Goal: Information Seeking & Learning: Learn about a topic

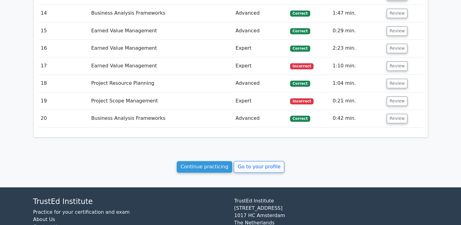
scroll to position [971, 0]
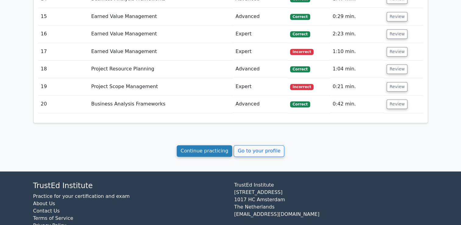
click at [209, 145] on link "Continue practicing" at bounding box center [205, 151] width 56 height 12
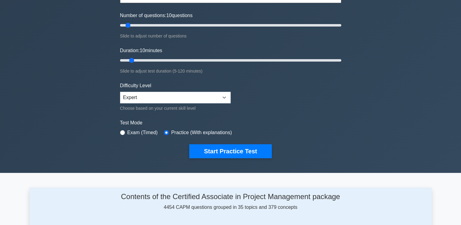
scroll to position [61, 0]
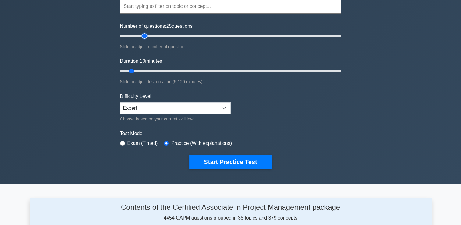
drag, startPoint x: 129, startPoint y: 37, endPoint x: 144, endPoint y: 40, distance: 15.5
type input "25"
click at [144, 40] on input "Number of questions: 25 questions" at bounding box center [230, 35] width 221 height 7
click at [366, 80] on div "Certified Associate in Project Management Customize Your Next Practice Test Top…" at bounding box center [230, 71] width 461 height 225
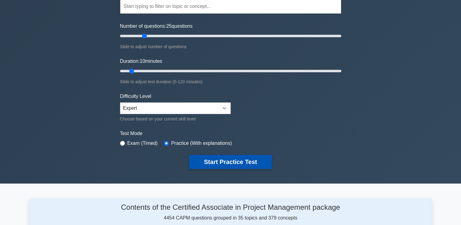
click at [245, 160] on button "Start Practice Test" at bounding box center [230, 162] width 82 height 14
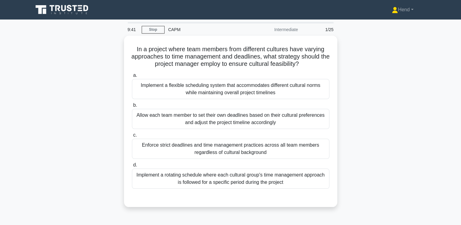
click at [398, 110] on div "In a project where team members from different cultures have varying approaches…" at bounding box center [231, 125] width 402 height 179
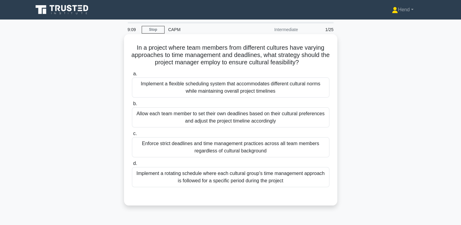
click at [268, 88] on div "Implement a flexible scheduling system that accommodates different cultural nor…" at bounding box center [231, 87] width 198 height 20
click at [132, 76] on input "a. Implement a flexible scheduling system that accommodates different cultural …" at bounding box center [132, 74] width 0 height 4
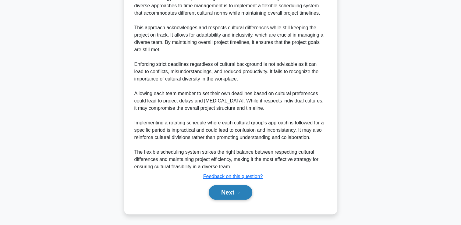
click at [243, 192] on button "Next" at bounding box center [231, 192] width 44 height 15
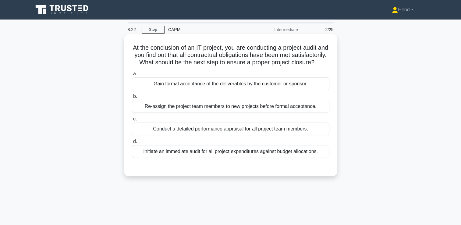
click at [288, 90] on div "Gain formal acceptance of the deliverables by the customer or sponsor." at bounding box center [231, 83] width 198 height 13
click at [132, 76] on input "a. Gain formal acceptance of the deliverables by the customer or sponsor." at bounding box center [132, 74] width 0 height 4
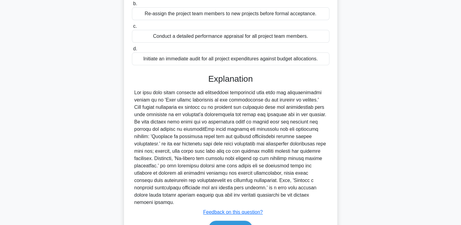
scroll to position [128, 0]
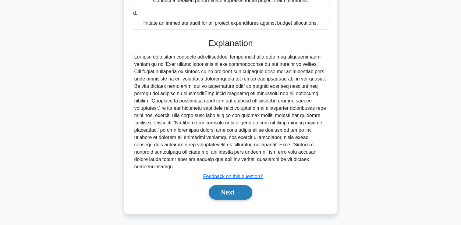
click at [246, 191] on button "Next" at bounding box center [231, 192] width 44 height 15
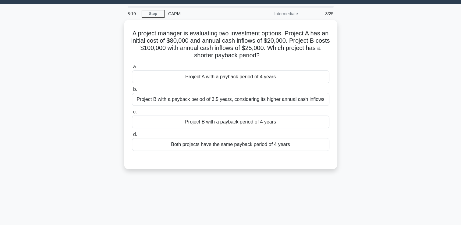
scroll to position [0, 0]
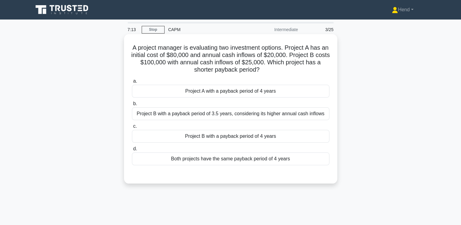
click at [269, 155] on div "Both projects have the same payback period of 4 years" at bounding box center [231, 158] width 198 height 13
click at [132, 151] on input "d. Both projects have the same payback period of 4 years" at bounding box center [132, 149] width 0 height 4
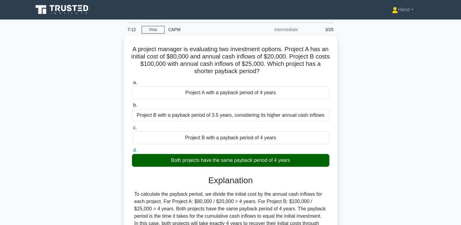
scroll to position [104, 0]
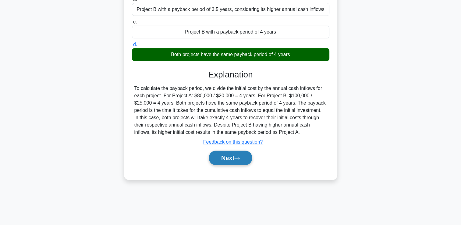
click at [251, 161] on button "Next" at bounding box center [231, 158] width 44 height 15
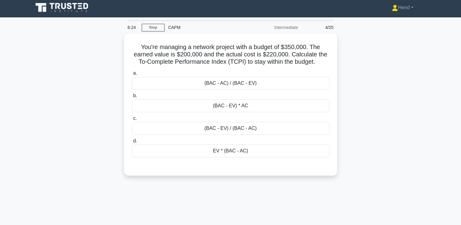
scroll to position [0, 0]
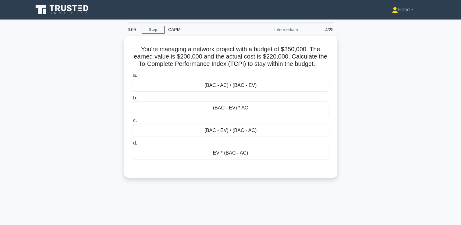
click at [389, 121] on div "You're managing a network project with a budget of $350,000. The earned value i…" at bounding box center [231, 110] width 402 height 149
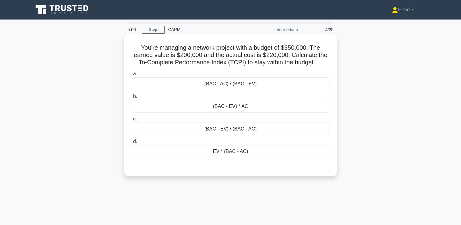
click at [230, 131] on div "(BAC - EV) / (BAC - AC)" at bounding box center [231, 129] width 198 height 13
click at [132, 121] on input "c. (BAC - EV) / (BAC - AC)" at bounding box center [132, 119] width 0 height 4
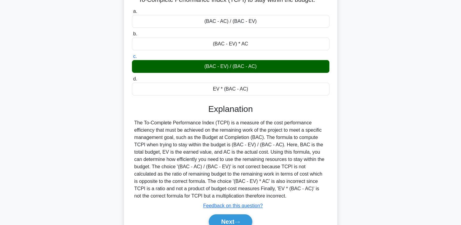
scroll to position [104, 0]
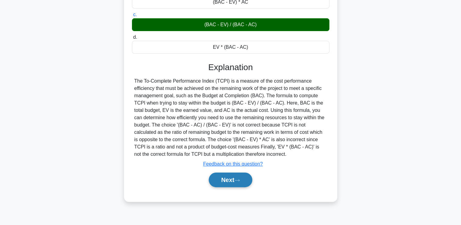
click at [237, 179] on icon at bounding box center [236, 180] width 5 height 3
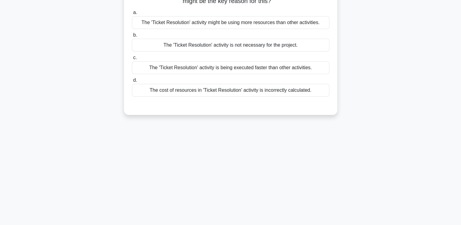
scroll to position [0, 0]
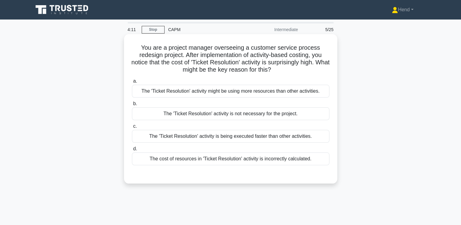
click at [252, 163] on div "The cost of resources in 'Ticket Resolution' activity is incorrectly calculated." at bounding box center [231, 158] width 198 height 13
click at [132, 151] on input "d. The cost of resources in 'Ticket Resolution' activity is incorrectly calcula…" at bounding box center [132, 149] width 0 height 4
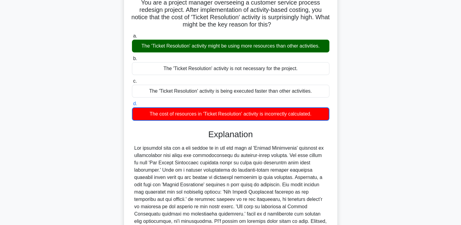
scroll to position [114, 0]
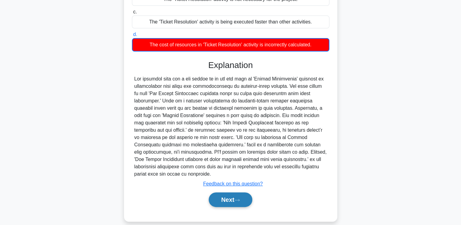
click at [244, 193] on button "Next" at bounding box center [231, 199] width 44 height 15
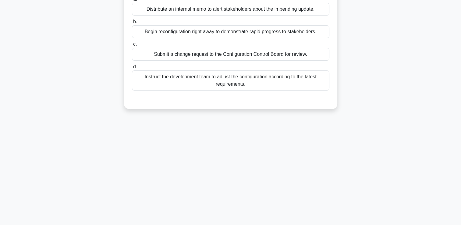
scroll to position [0, 0]
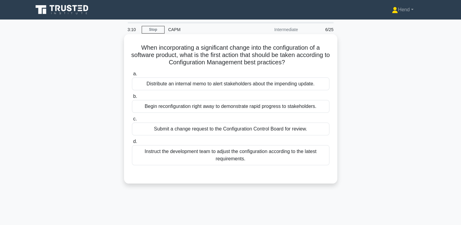
click at [316, 133] on div "Submit a change request to the Configuration Control Board for review." at bounding box center [231, 129] width 198 height 13
click at [132, 121] on input "c. Submit a change request to the Configuration Control Board for review." at bounding box center [132, 119] width 0 height 4
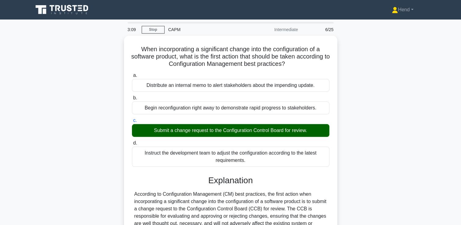
scroll to position [143, 0]
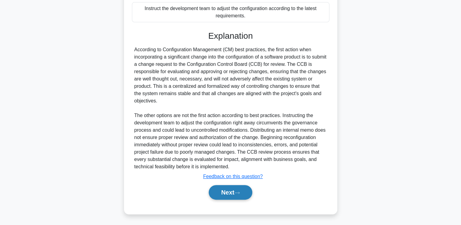
click at [248, 195] on button "Next" at bounding box center [231, 192] width 44 height 15
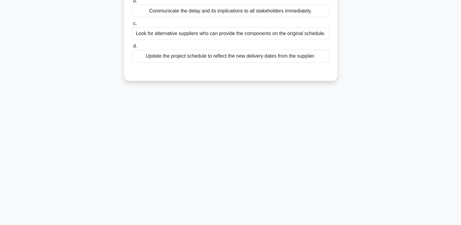
scroll to position [0, 0]
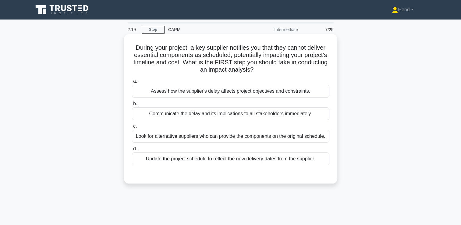
click at [313, 90] on div "Assess how the supplier's delay affects project objectives and constraints." at bounding box center [231, 91] width 198 height 13
click at [132, 83] on input "a. Assess how the supplier's delay affects project objectives and constraints." at bounding box center [132, 81] width 0 height 4
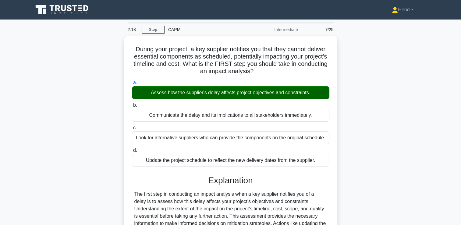
click at [354, 92] on div "During your project, a key supplier notifies you that they cannot deliver essen…" at bounding box center [231, 168] width 402 height 264
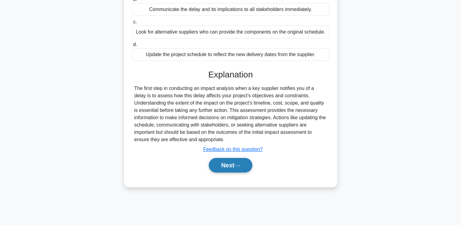
click at [232, 162] on button "Next" at bounding box center [231, 165] width 44 height 15
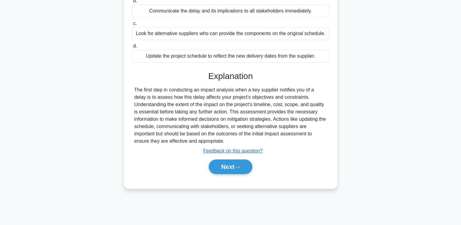
scroll to position [0, 0]
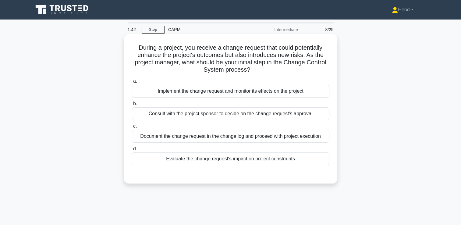
click at [298, 159] on div "Evaluate the change request's impact on project constraints" at bounding box center [231, 158] width 198 height 13
click at [132, 151] on input "d. Evaluate the change request's impact on project constraints" at bounding box center [132, 149] width 0 height 4
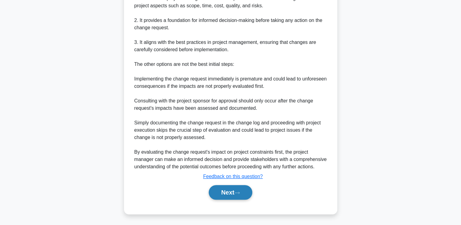
click at [231, 195] on button "Next" at bounding box center [231, 192] width 44 height 15
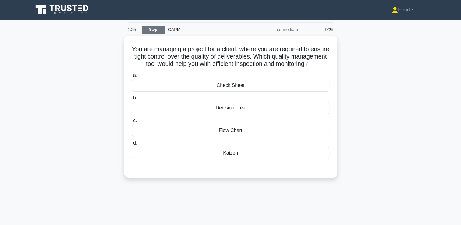
click at [151, 30] on link "Stop" at bounding box center [153, 30] width 23 height 8
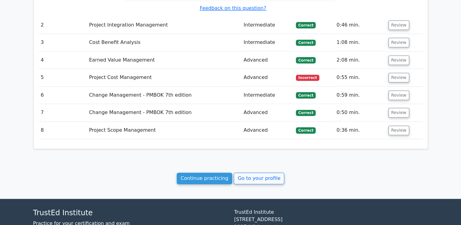
scroll to position [778, 0]
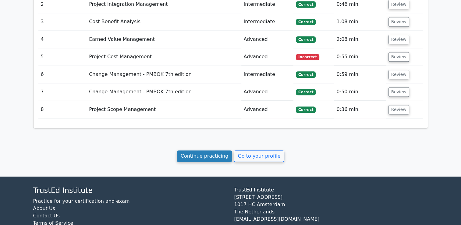
click at [211, 150] on link "Continue practicing" at bounding box center [205, 156] width 56 height 12
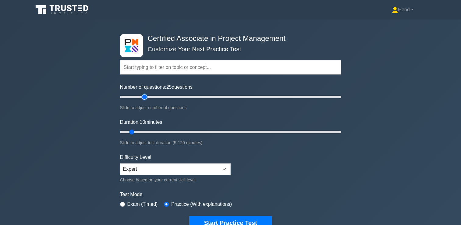
drag, startPoint x: 129, startPoint y: 97, endPoint x: 145, endPoint y: 96, distance: 15.9
type input "25"
click at [145, 96] on input "Number of questions: 25 questions" at bounding box center [230, 96] width 221 height 7
drag, startPoint x: 133, startPoint y: 131, endPoint x: 161, endPoint y: 130, distance: 28.1
click at [161, 130] on input "Duration: 25 minutes" at bounding box center [230, 131] width 221 height 7
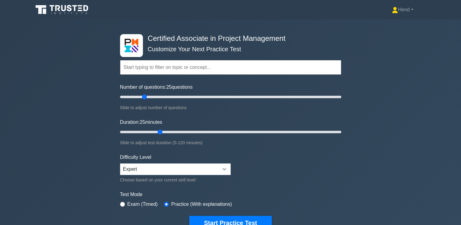
click at [393, 92] on div "Certified Associate in Project Management Customize Your Next Practice Test Top…" at bounding box center [230, 132] width 461 height 225
drag, startPoint x: 160, startPoint y: 133, endPoint x: 168, endPoint y: 131, distance: 7.8
type input "30"
click at [168, 132] on input "Duration: 30 minutes" at bounding box center [230, 131] width 221 height 7
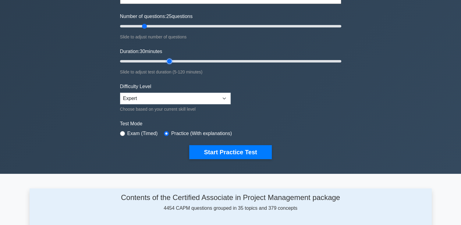
scroll to position [122, 0]
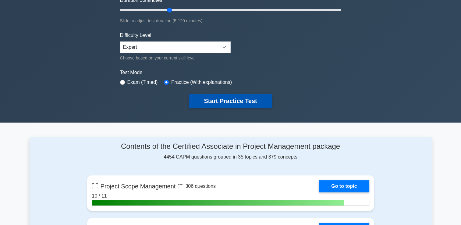
click at [216, 100] on button "Start Practice Test" at bounding box center [230, 101] width 82 height 14
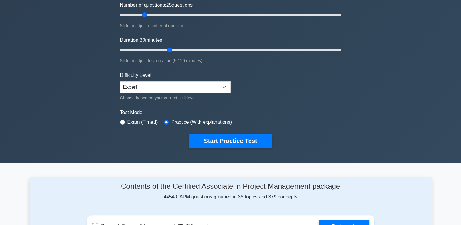
scroll to position [2, 0]
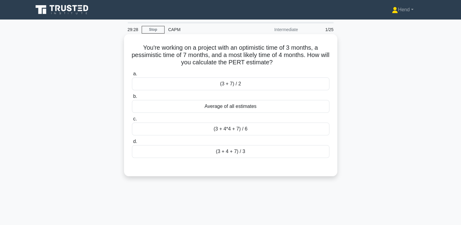
drag, startPoint x: 279, startPoint y: 61, endPoint x: 140, endPoint y: 49, distance: 139.2
click at [140, 49] on h5 "You're working on a project with an optimistic time of 3 months, a pessimistic …" at bounding box center [230, 55] width 199 height 23
drag, startPoint x: 140, startPoint y: 49, endPoint x: 178, endPoint y: 50, distance: 37.5
copy h5 "You're working on a project with an optimistic time of 3 months, a pessimistic …"
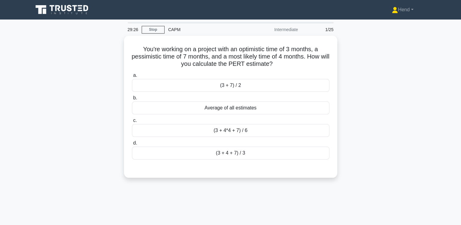
click at [374, 73] on div "You're working on a project with an optimistic time of 3 months, a pessimistic …" at bounding box center [231, 110] width 402 height 149
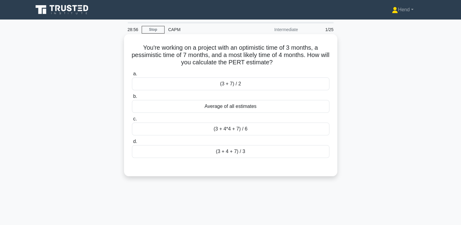
click at [255, 151] on div "(3 + 4 + 7) / 3" at bounding box center [231, 151] width 198 height 13
click at [132, 144] on input "d. (3 + 4 + 7) / 3" at bounding box center [132, 142] width 0 height 4
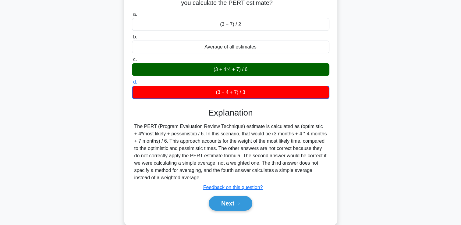
scroll to position [104, 0]
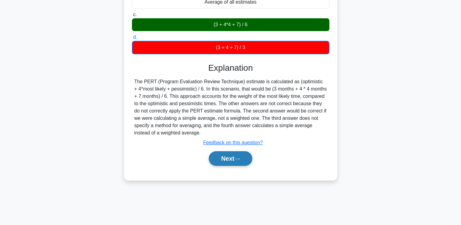
click at [240, 158] on icon at bounding box center [237, 159] width 5 height 2
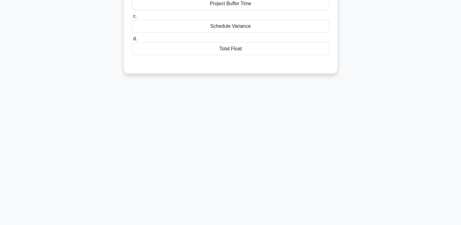
scroll to position [0, 0]
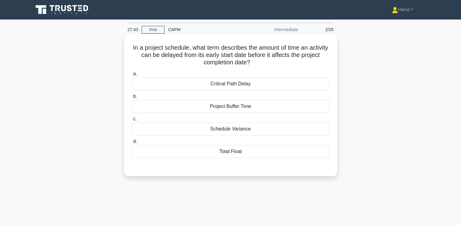
click at [244, 153] on div "Total Float" at bounding box center [231, 151] width 198 height 13
click at [132, 144] on input "d. Total Float" at bounding box center [132, 142] width 0 height 4
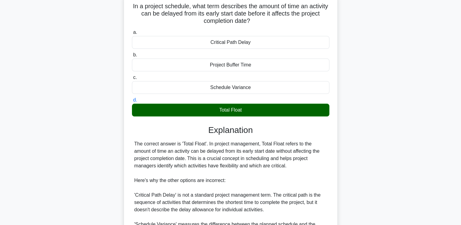
scroll to position [165, 0]
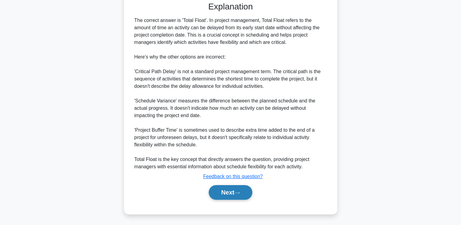
click at [228, 193] on button "Next" at bounding box center [231, 192] width 44 height 15
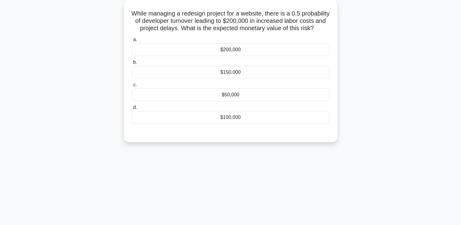
scroll to position [0, 0]
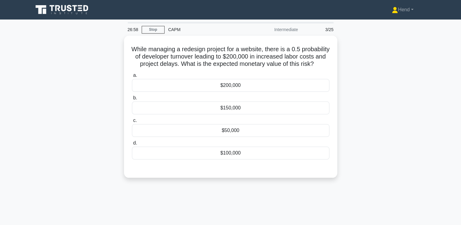
click at [378, 93] on div "While managing a redesign project for a website, there is a 0.5 probability of …" at bounding box center [231, 110] width 402 height 149
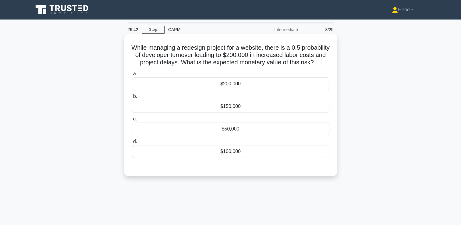
click at [251, 158] on div "$100,000" at bounding box center [231, 151] width 198 height 13
click at [132, 144] on input "d. $100,000" at bounding box center [132, 142] width 0 height 4
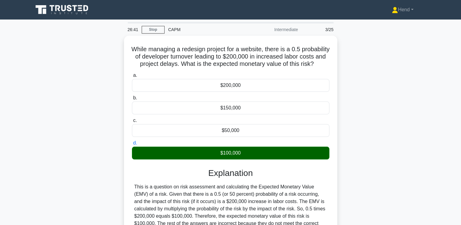
click at [453, 147] on main "26:41 Stop CAPM Intermediate 3/25 While managing a redesign project for a websi…" at bounding box center [230, 175] width 461 height 310
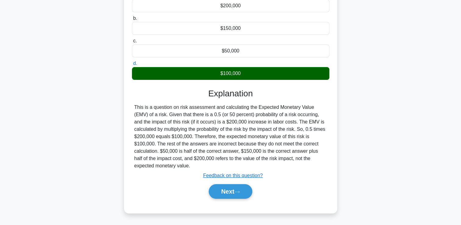
scroll to position [104, 0]
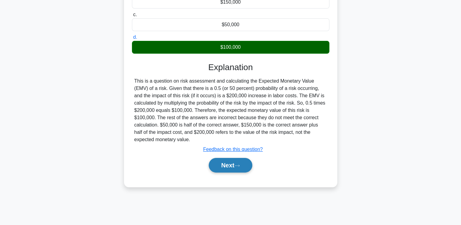
click at [230, 168] on button "Next" at bounding box center [231, 165] width 44 height 15
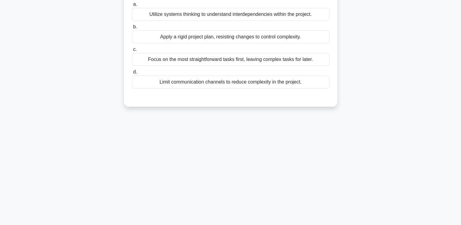
scroll to position [0, 0]
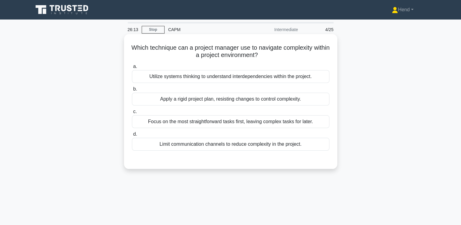
drag, startPoint x: 278, startPoint y: 57, endPoint x: 139, endPoint y: 47, distance: 139.4
click at [139, 47] on h5 "Which technique can a project manager use to navigate complexity within a proje…" at bounding box center [230, 51] width 199 height 15
drag, startPoint x: 139, startPoint y: 47, endPoint x: 195, endPoint y: 48, distance: 55.8
copy h5 "Which technique can a project manager use to navigate complexity within a proje…"
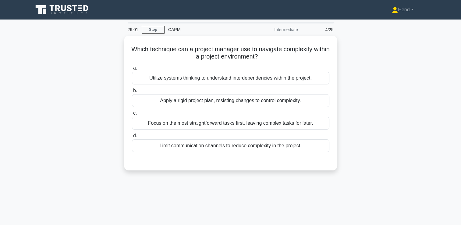
click at [450, 117] on main "26:01 Stop CAPM Intermediate 4/25 Which technique can a project manager use to …" at bounding box center [230, 175] width 461 height 310
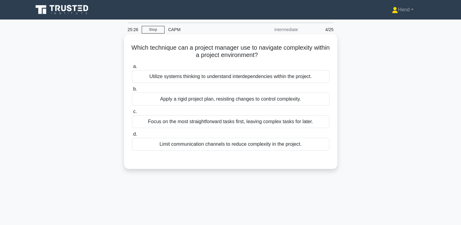
click at [300, 104] on div "Apply a rigid project plan, resisting changes to control complexity." at bounding box center [231, 99] width 198 height 13
click at [132, 91] on input "b. Apply a rigid project plan, resisting changes to control complexity." at bounding box center [132, 89] width 0 height 4
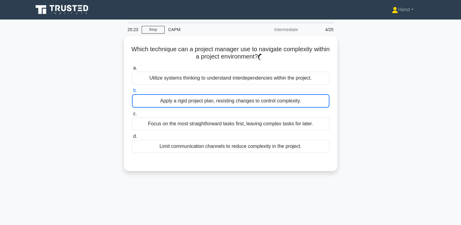
click at [398, 102] on div "Which technique can a project manager use to navigate complexity within a proje…" at bounding box center [231, 107] width 402 height 143
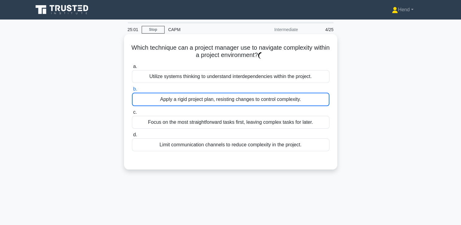
click at [282, 74] on div "Utilize systems thinking to understand interdependencies within the project." at bounding box center [231, 76] width 198 height 13
click at [132, 69] on input "a. Utilize systems thinking to understand interdependencies within the project." at bounding box center [132, 67] width 0 height 4
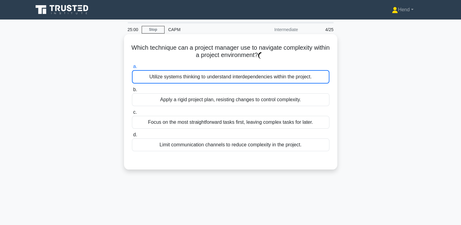
click at [234, 93] on label "b. Apply a rigid project plan, resisting changes to control complexity." at bounding box center [231, 96] width 198 height 20
click at [132, 92] on input "b. Apply a rigid project plan, resisting changes to control complexity." at bounding box center [132, 90] width 0 height 4
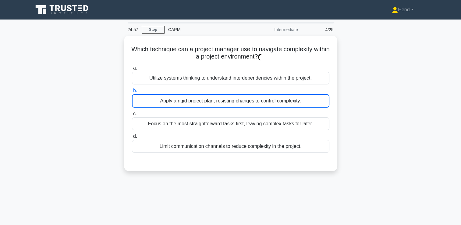
drag, startPoint x: 358, startPoint y: 85, endPoint x: 434, endPoint y: 123, distance: 84.5
click at [434, 123] on main "24:57 Stop CAPM Intermediate 4/25 Which technique can a project manager use to …" at bounding box center [230, 175] width 461 height 310
click at [145, 30] on link "Stop" at bounding box center [153, 30] width 23 height 8
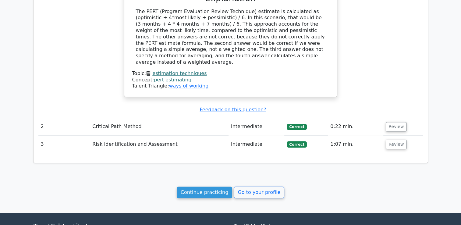
scroll to position [516, 0]
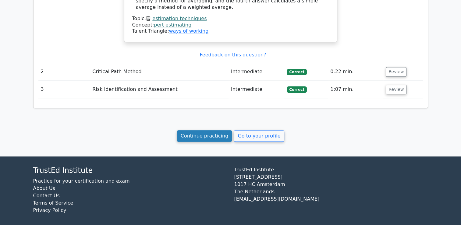
click at [212, 130] on link "Continue practicing" at bounding box center [205, 136] width 56 height 12
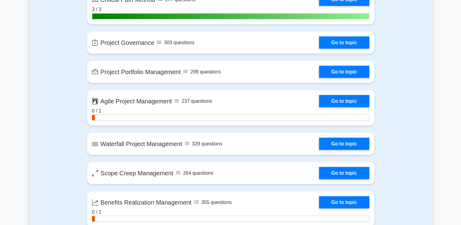
scroll to position [1128, 0]
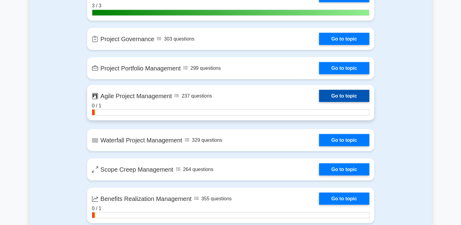
click at [346, 96] on link "Go to topic" at bounding box center [344, 96] width 50 height 12
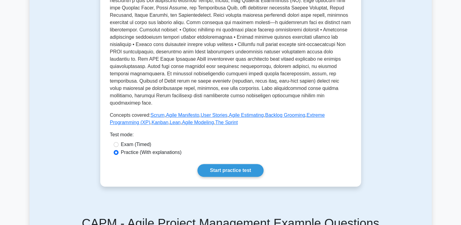
scroll to position [274, 0]
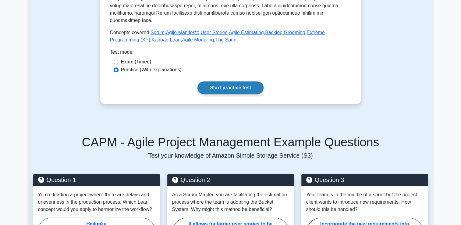
click at [232, 94] on link "Start practice test" at bounding box center [231, 87] width 66 height 13
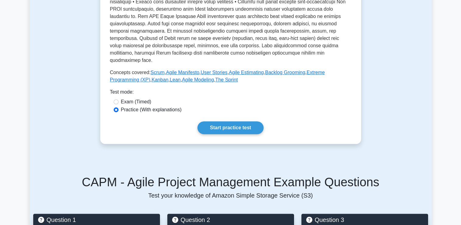
scroll to position [159, 0]
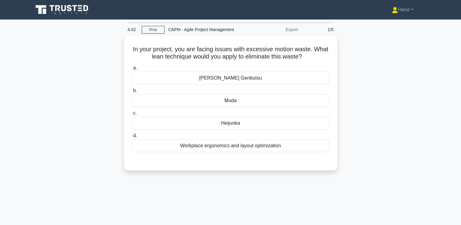
drag, startPoint x: 384, startPoint y: 152, endPoint x: 421, endPoint y: 144, distance: 38.3
click at [421, 144] on div "In your project, you are facing issues with excessive motion waste. What lean t…" at bounding box center [231, 107] width 402 height 142
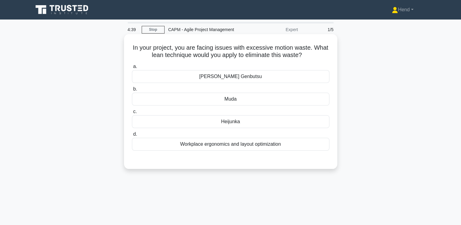
click at [269, 146] on div "Workplace ergonomics and layout optimization" at bounding box center [231, 144] width 198 height 13
click at [132, 136] on input "d. Workplace ergonomics and layout optimization" at bounding box center [132, 134] width 0 height 4
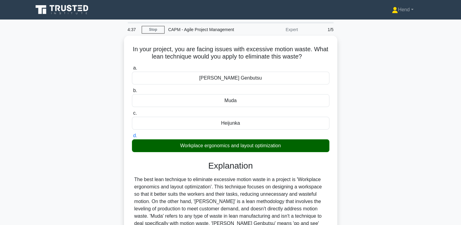
click at [441, 142] on main "4:37 Stop CAPM - Agile Project Management Expert 1/5 In your project, you are f…" at bounding box center [230, 175] width 461 height 310
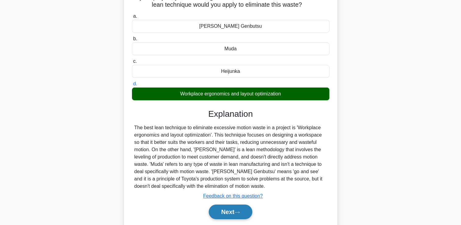
scroll to position [104, 0]
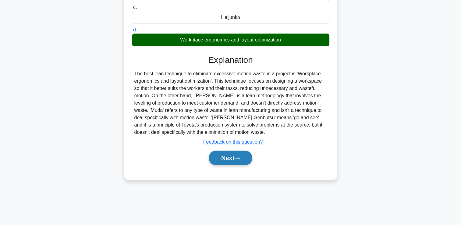
click at [239, 164] on button "Next" at bounding box center [231, 158] width 44 height 15
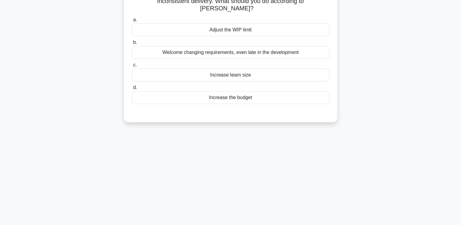
scroll to position [0, 0]
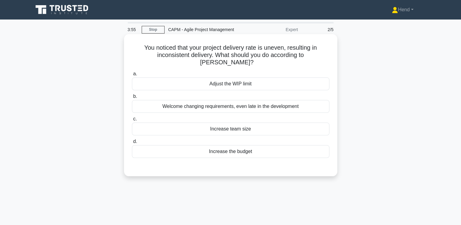
click at [221, 77] on div "Adjust the WIP limit" at bounding box center [231, 83] width 198 height 13
click at [132, 76] on input "a. Adjust the WIP limit" at bounding box center [132, 74] width 0 height 4
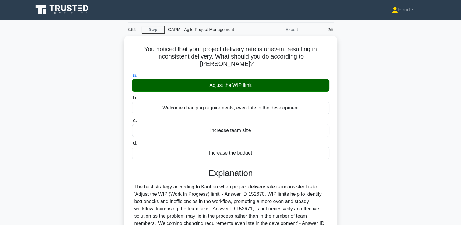
click at [397, 82] on div "You noticed that your project delivery rate is uneven, resulting in inconsisten…" at bounding box center [231, 172] width 402 height 272
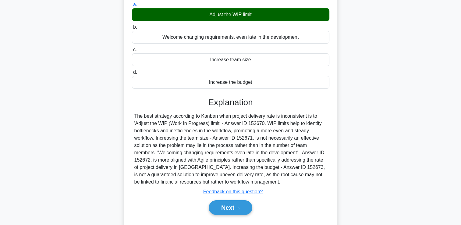
scroll to position [104, 0]
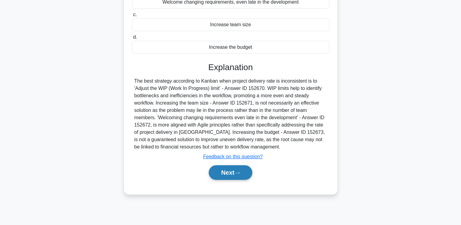
click at [236, 166] on button "Next" at bounding box center [231, 172] width 44 height 15
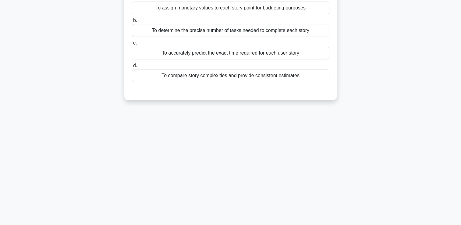
scroll to position [0, 0]
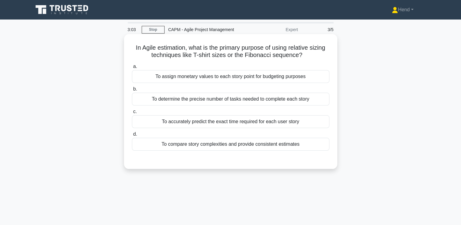
click at [260, 77] on div "To assign monetary values to each story point for budgeting purposes" at bounding box center [231, 76] width 198 height 13
click at [132, 69] on input "a. To assign monetary values to each story point for budgeting purposes" at bounding box center [132, 67] width 0 height 4
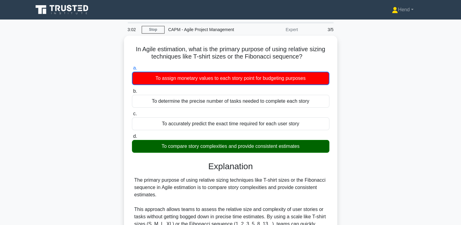
click at [376, 104] on div "In Agile estimation, what is the primary purpose of using relative sizing techn…" at bounding box center [231, 223] width 402 height 375
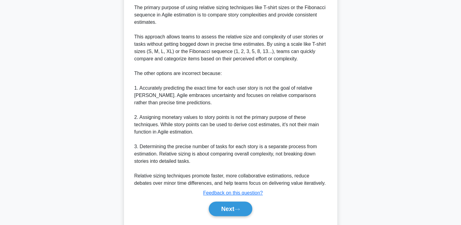
scroll to position [187, 0]
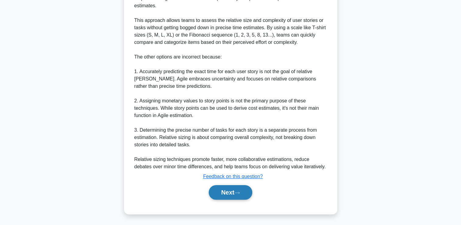
click at [223, 189] on button "Next" at bounding box center [231, 192] width 44 height 15
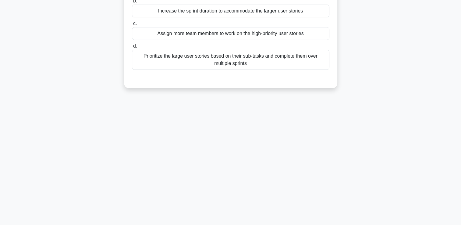
scroll to position [0, 0]
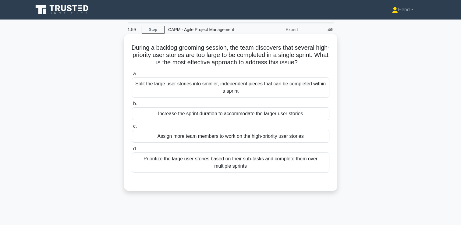
click at [316, 166] on div "Prioritize the large user stories based on their sub-tasks and complete them ov…" at bounding box center [231, 162] width 198 height 20
click at [132, 151] on input "d. Prioritize the large user stories based on their sub-tasks and complete them…" at bounding box center [132, 149] width 0 height 4
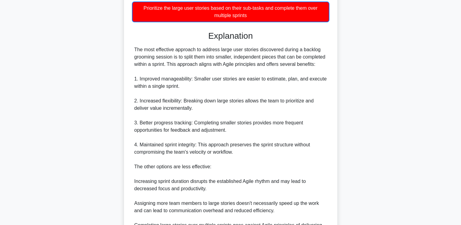
scroll to position [246, 0]
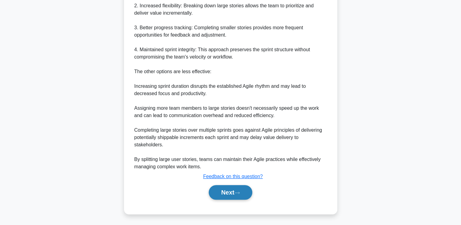
click at [239, 192] on icon at bounding box center [236, 192] width 5 height 3
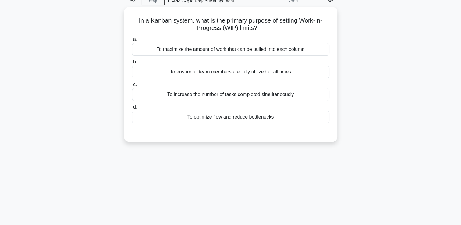
scroll to position [0, 0]
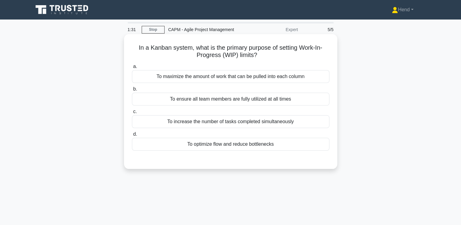
drag, startPoint x: 274, startPoint y: 146, endPoint x: 284, endPoint y: 145, distance: 9.8
click at [274, 146] on div "To optimize flow and reduce bottlenecks" at bounding box center [231, 144] width 198 height 13
click at [132, 136] on input "d. To optimize flow and reduce bottlenecks" at bounding box center [132, 134] width 0 height 4
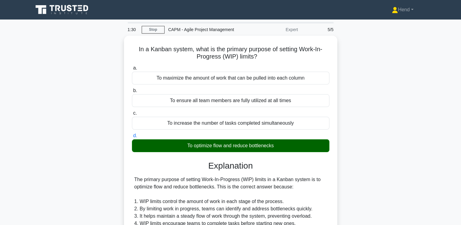
click at [391, 141] on div "In a Kanban system, what is the primary purpose of setting Work-In-Progress (WI…" at bounding box center [231, 215] width 402 height 359
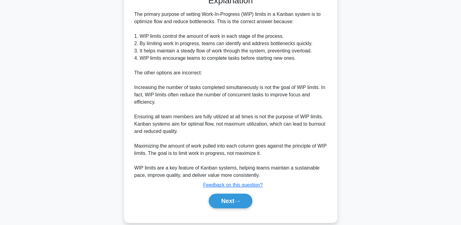
scroll to position [172, 0]
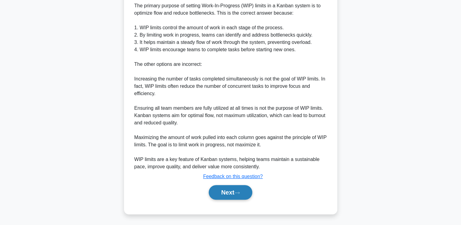
click at [232, 198] on button "Next" at bounding box center [231, 192] width 44 height 15
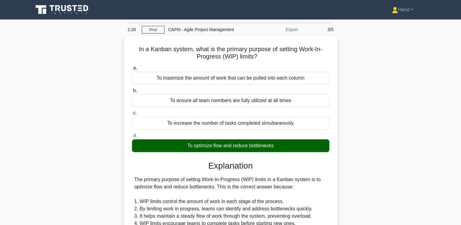
scroll to position [151, 0]
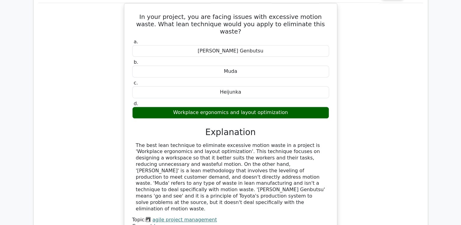
scroll to position [335, 0]
